Goal: Information Seeking & Learning: Check status

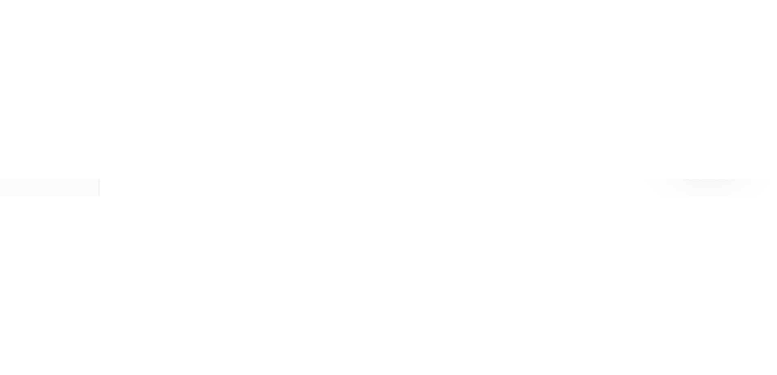
scroll to position [162, 0]
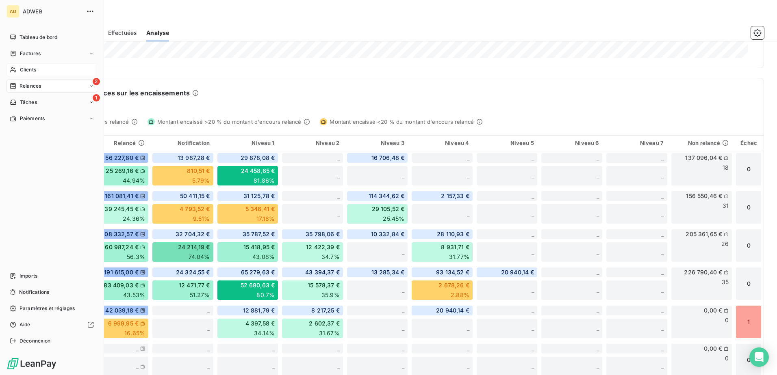
click at [35, 67] on span "Clients" at bounding box center [28, 69] width 16 height 7
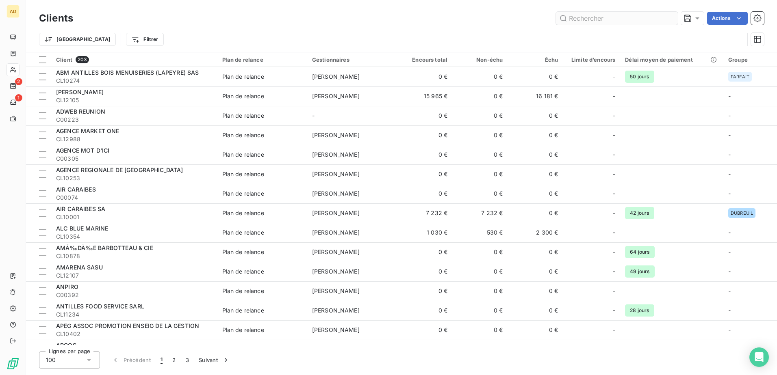
click at [516, 18] on input "text" at bounding box center [617, 18] width 122 height 13
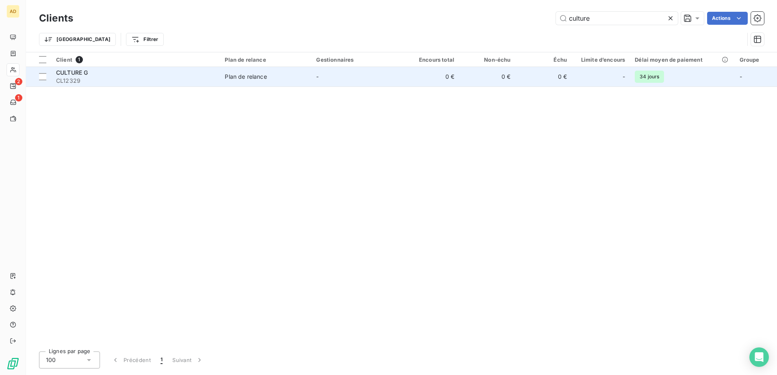
type input "culture"
click at [306, 77] on span "Plan de relance" at bounding box center [266, 77] width 82 height 8
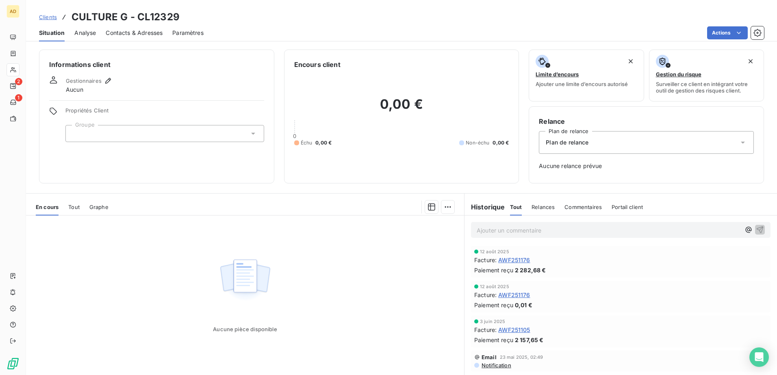
click at [75, 208] on span "Tout" at bounding box center [73, 207] width 11 height 6
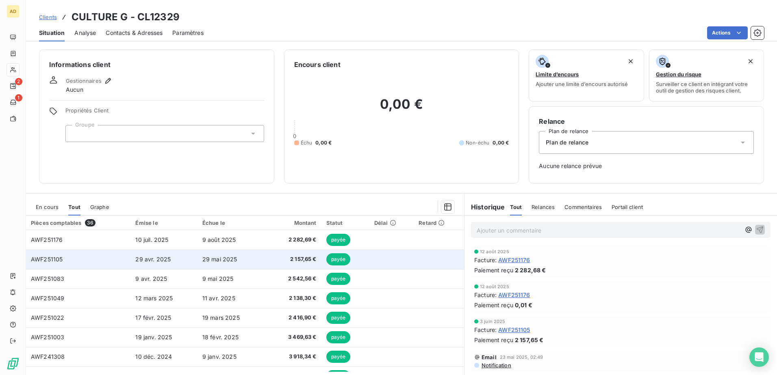
click at [161, 229] on td "29 avr. 2025" at bounding box center [163, 259] width 67 height 19
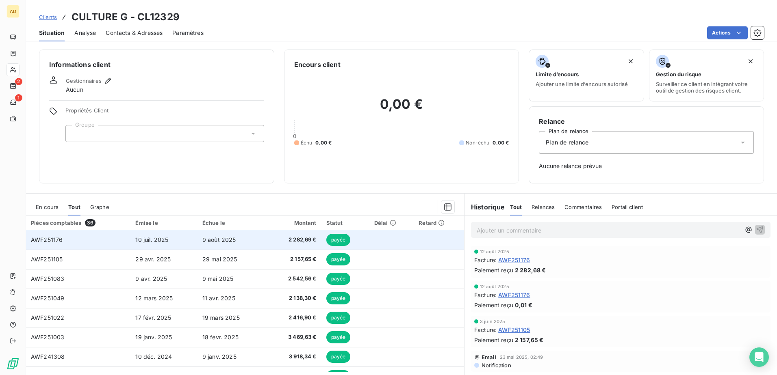
click at [191, 229] on td "10 juil. 2025" at bounding box center [163, 239] width 67 height 19
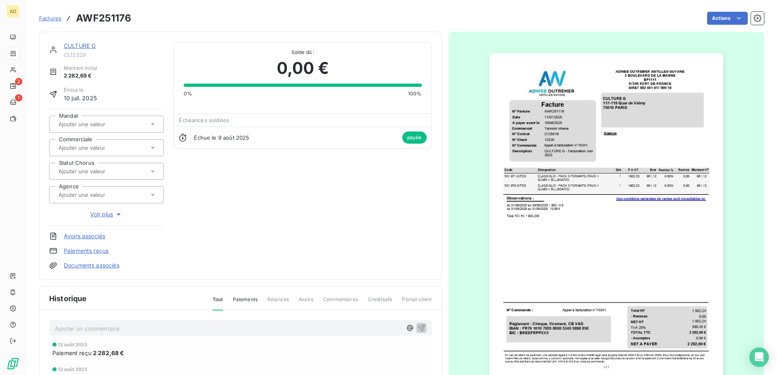
click at [85, 43] on link "CULTURE G" at bounding box center [80, 45] width 32 height 7
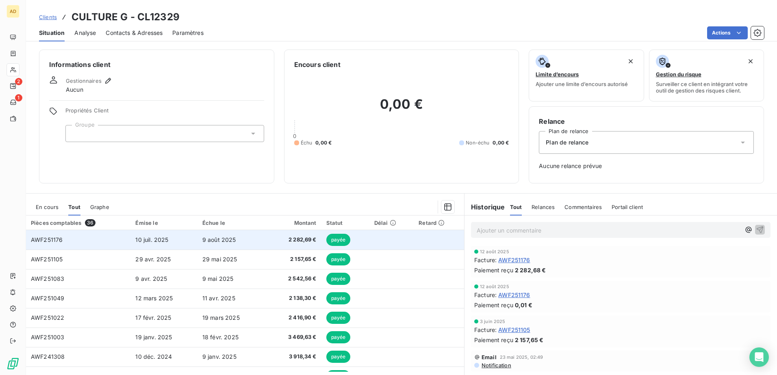
click at [115, 229] on td "AWF251176" at bounding box center [78, 239] width 104 height 19
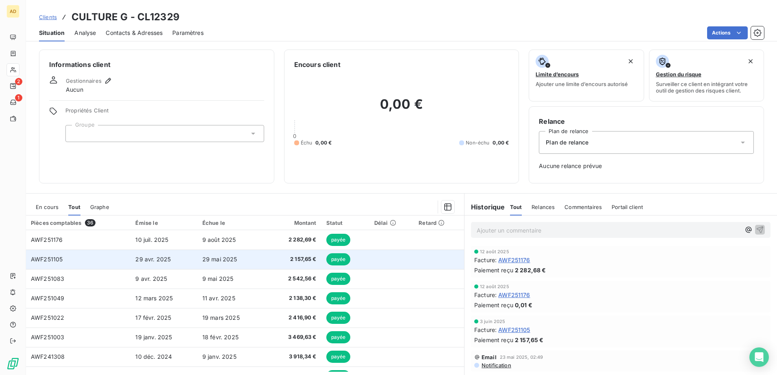
click at [126, 229] on td "AWF251105" at bounding box center [78, 259] width 104 height 19
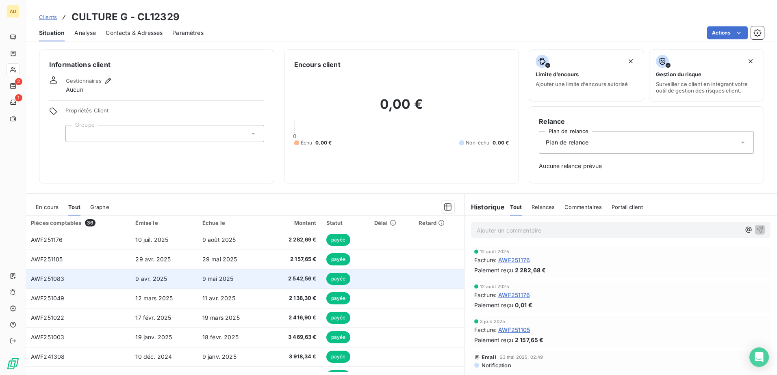
click at [134, 229] on td "9 avr. 2025" at bounding box center [163, 278] width 67 height 19
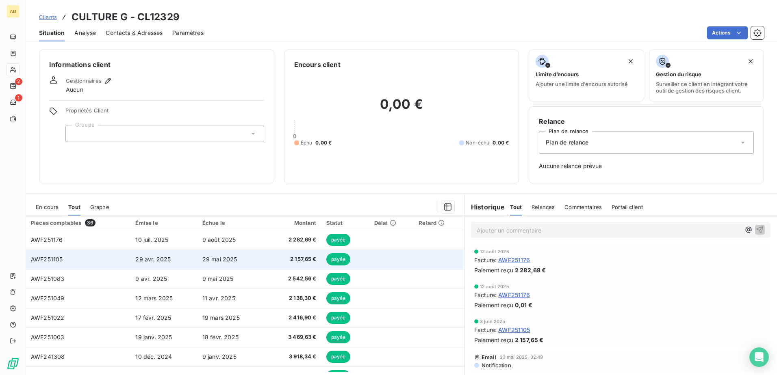
click at [180, 229] on td "29 avr. 2025" at bounding box center [163, 259] width 67 height 19
click at [122, 229] on td "AWF251105" at bounding box center [78, 259] width 104 height 19
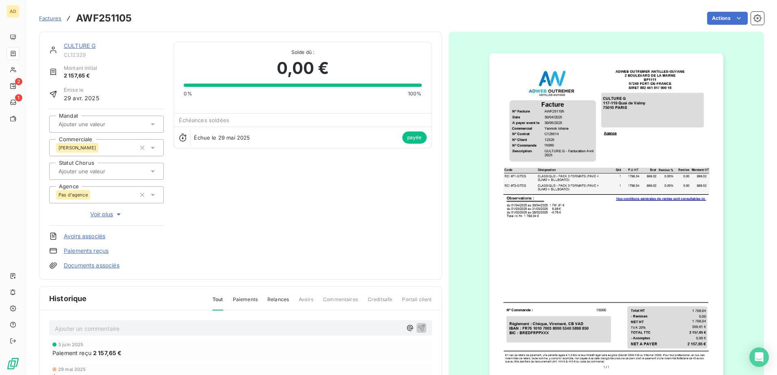
click at [515, 161] on img "button" at bounding box center [606, 218] width 234 height 331
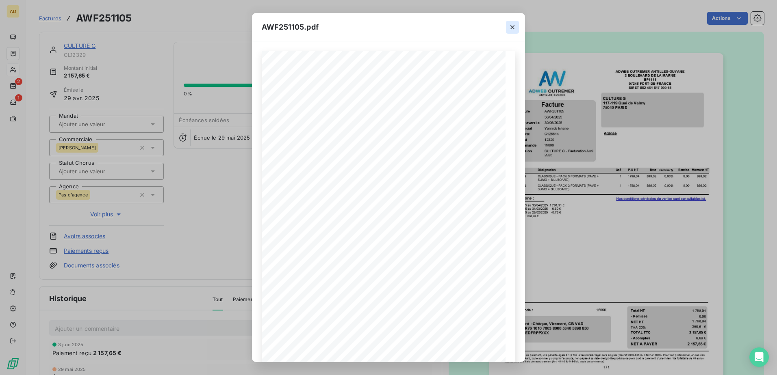
click at [513, 25] on icon "button" at bounding box center [512, 27] width 8 height 8
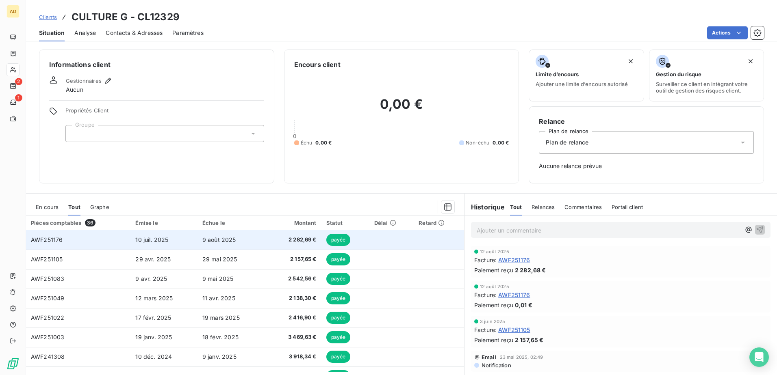
click at [171, 229] on td "10 juil. 2025" at bounding box center [163, 239] width 67 height 19
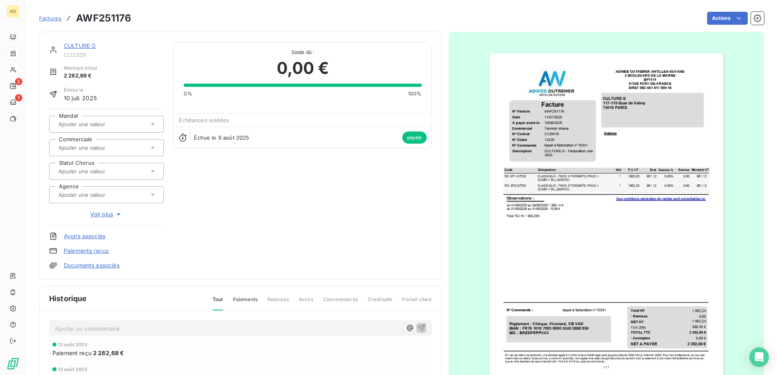
click at [516, 170] on img "button" at bounding box center [606, 218] width 234 height 331
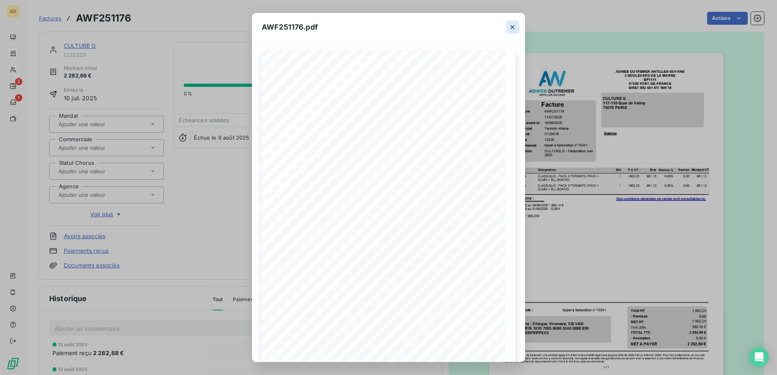
click at [510, 27] on icon "button" at bounding box center [512, 27] width 8 height 8
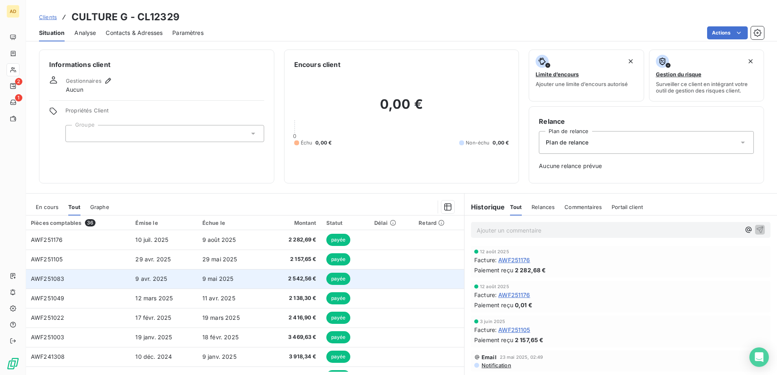
click at [121, 229] on td "AWF251083" at bounding box center [78, 278] width 104 height 19
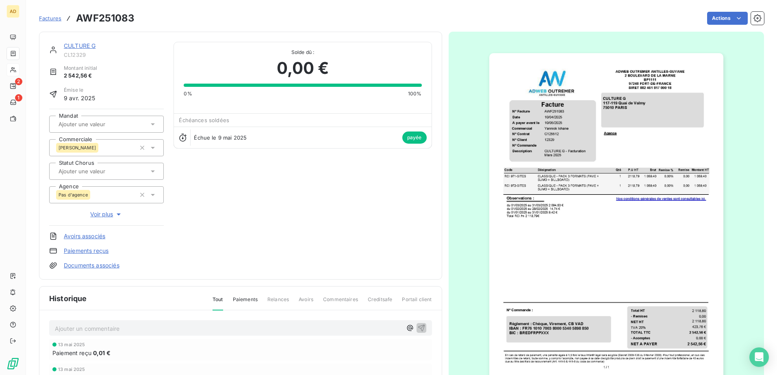
click at [77, 44] on link "CULTURE G" at bounding box center [80, 45] width 32 height 7
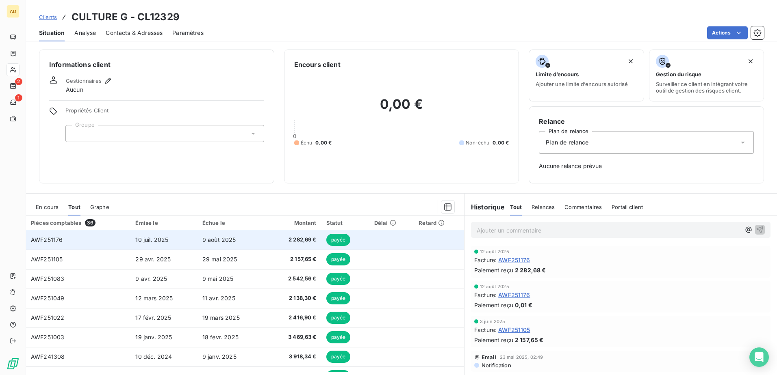
click at [197, 229] on td "9 août 2025" at bounding box center [230, 239] width 67 height 19
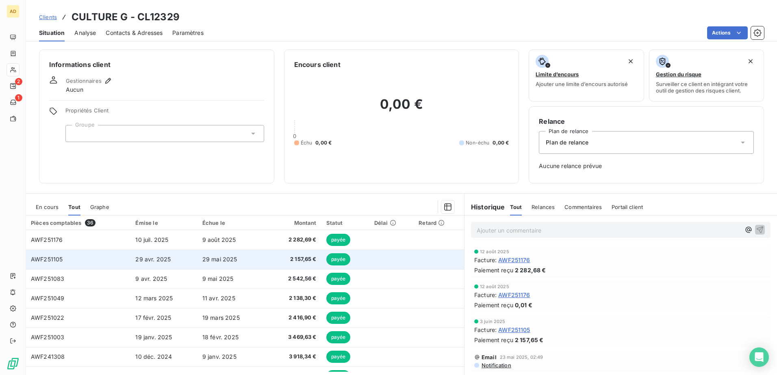
click at [277, 229] on td "2 157,65 €" at bounding box center [292, 259] width 57 height 19
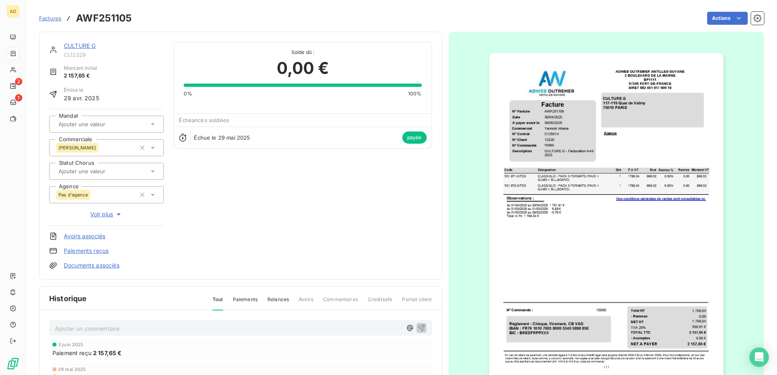
click at [43, 21] on span "Factures" at bounding box center [50, 18] width 22 height 6
click at [82, 47] on link "CULTURE G" at bounding box center [80, 45] width 32 height 7
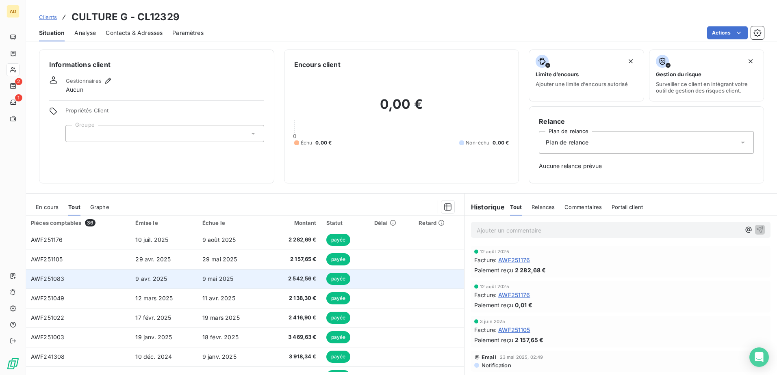
click at [164, 229] on td "9 avr. 2025" at bounding box center [163, 278] width 67 height 19
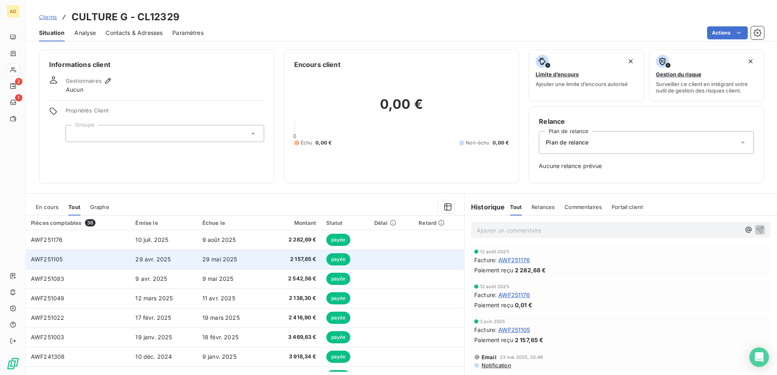
click at [264, 229] on td "2 157,65 €" at bounding box center [292, 259] width 57 height 19
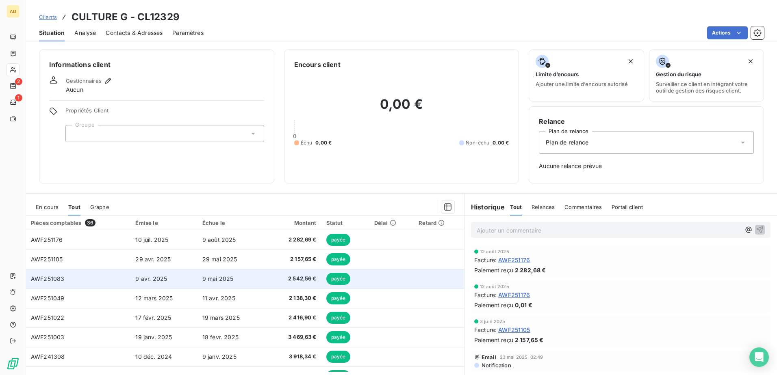
click at [227, 229] on span "9 mai 2025" at bounding box center [217, 278] width 31 height 7
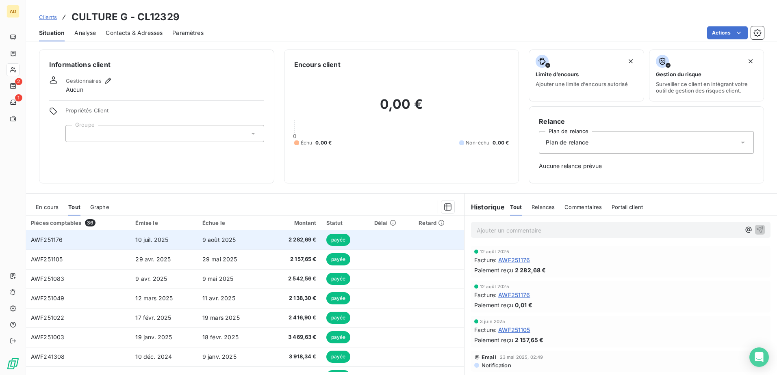
click at [290, 229] on td "2 282,69 €" at bounding box center [292, 239] width 57 height 19
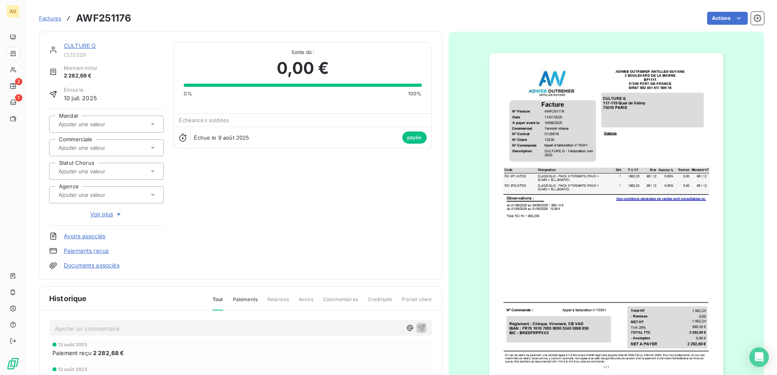
click at [99, 44] on div "CULTURE G" at bounding box center [114, 46] width 100 height 8
click at [84, 45] on link "CULTURE G" at bounding box center [80, 45] width 32 height 7
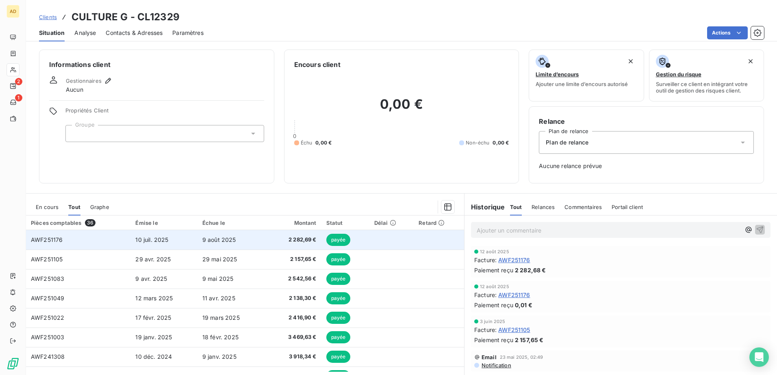
click at [249, 229] on td "9 août 2025" at bounding box center [230, 239] width 67 height 19
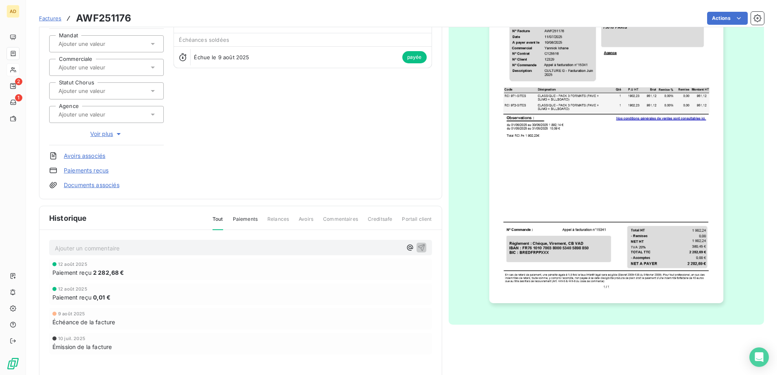
scroll to position [82, 0]
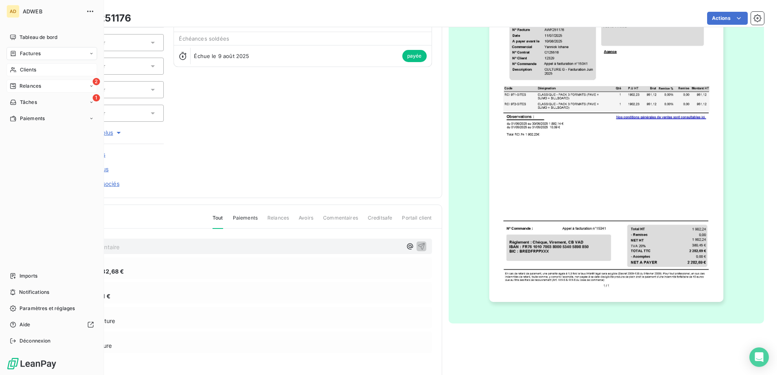
click at [23, 81] on div "2 Relances" at bounding box center [51, 86] width 91 height 13
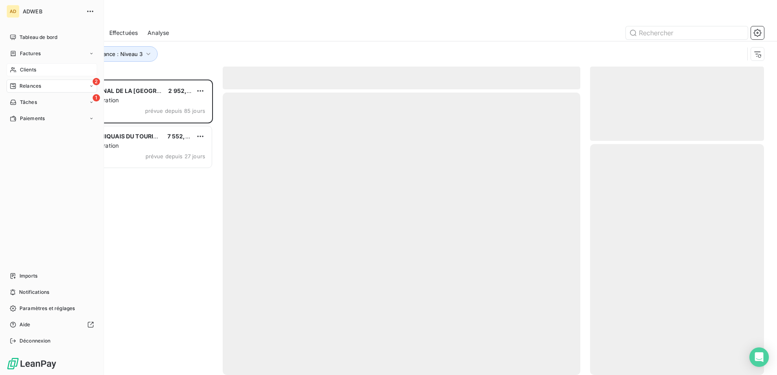
scroll to position [290, 168]
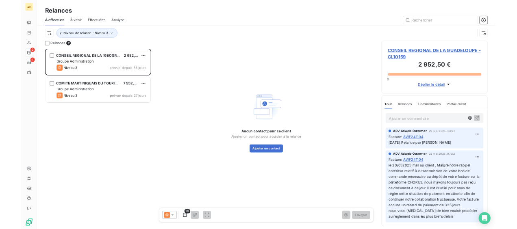
scroll to position [290, 168]
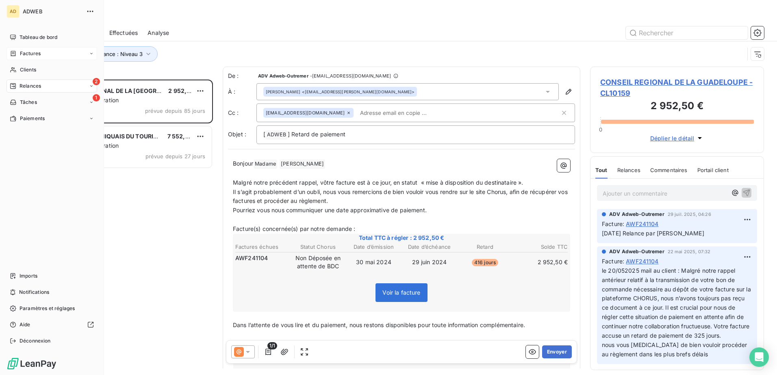
click at [16, 56] on icon at bounding box center [13, 53] width 7 height 6
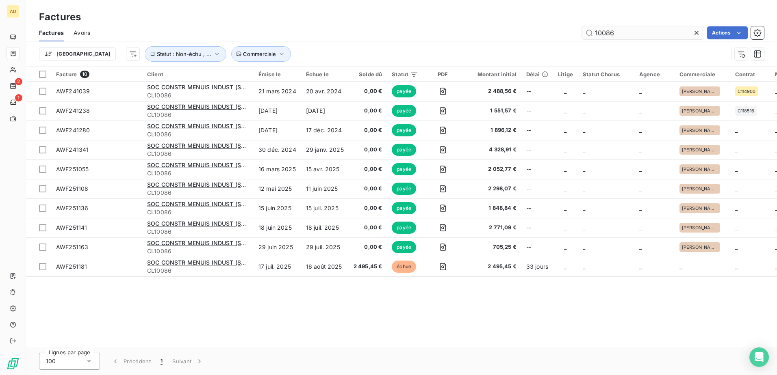
click at [697, 35] on icon at bounding box center [696, 33] width 8 height 8
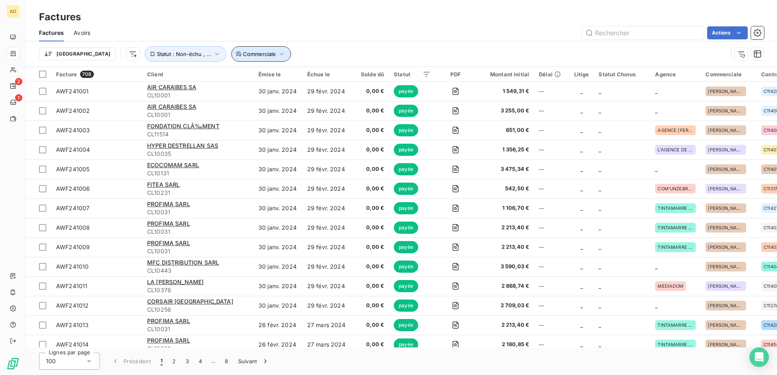
click at [231, 46] on button "Commerciale" at bounding box center [261, 53] width 60 height 15
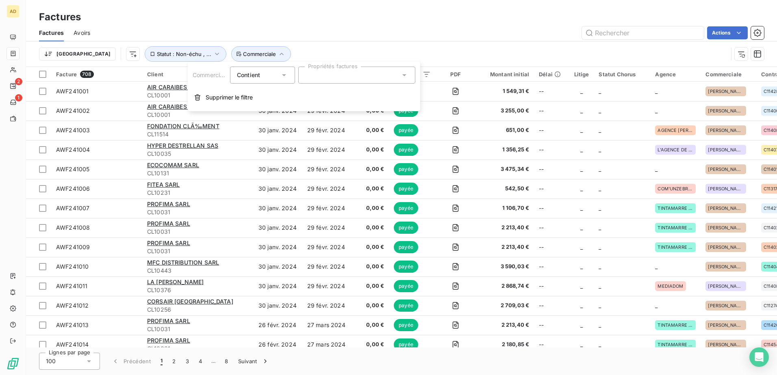
click at [378, 76] on div at bounding box center [356, 75] width 117 height 17
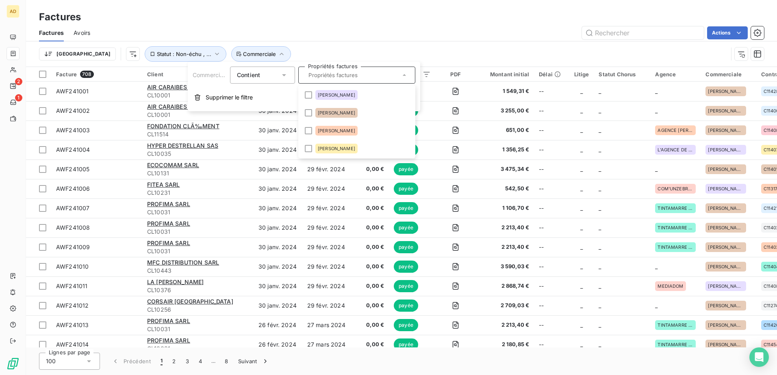
click at [391, 22] on div "Factures" at bounding box center [401, 17] width 751 height 15
